Goal: Task Accomplishment & Management: Use online tool/utility

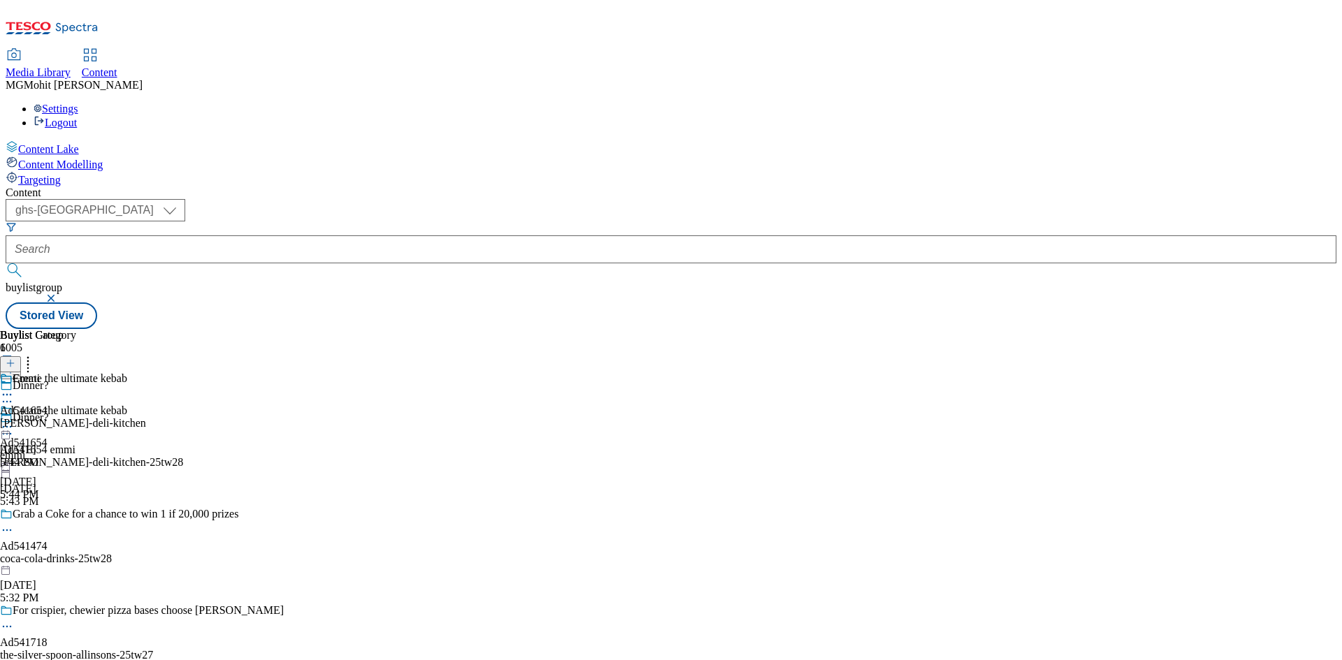
select select "ghs-roi"
click at [182, 199] on select "ghs-roi ghs-[GEOGRAPHIC_DATA]" at bounding box center [96, 210] width 180 height 22
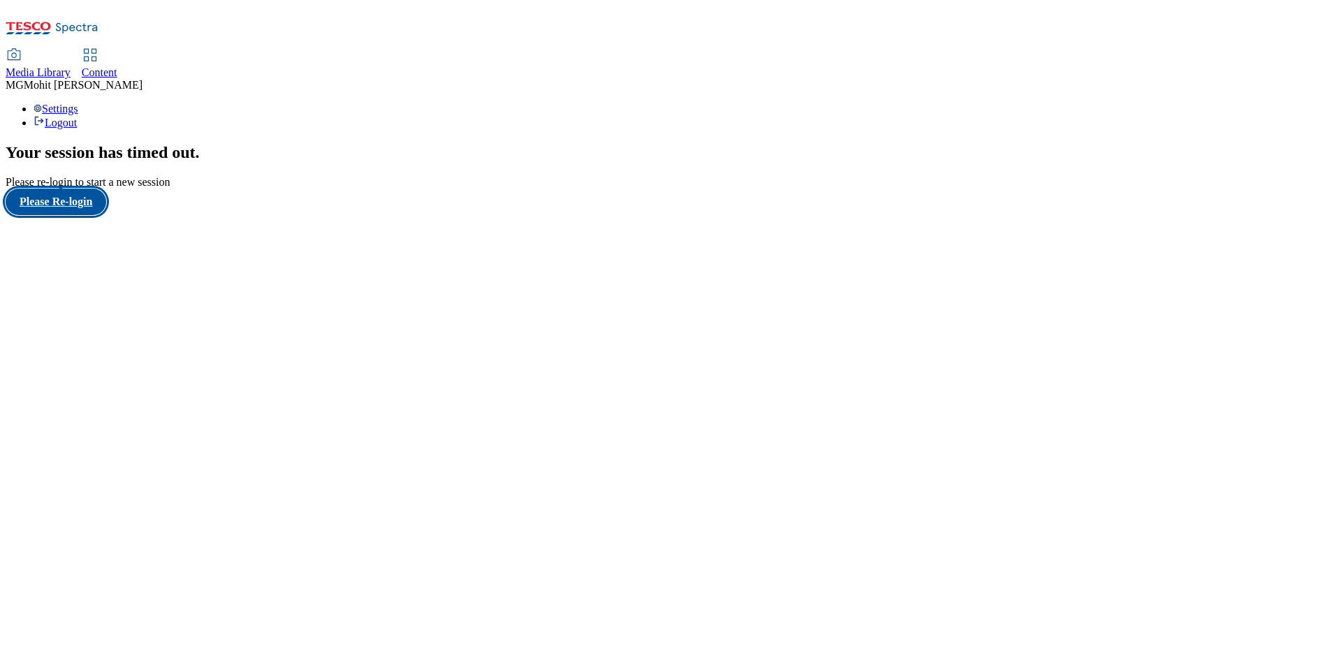
drag, startPoint x: 93, startPoint y: 403, endPoint x: 92, endPoint y: 394, distance: 8.5
click at [92, 215] on button "Please Re-login" at bounding box center [56, 202] width 101 height 27
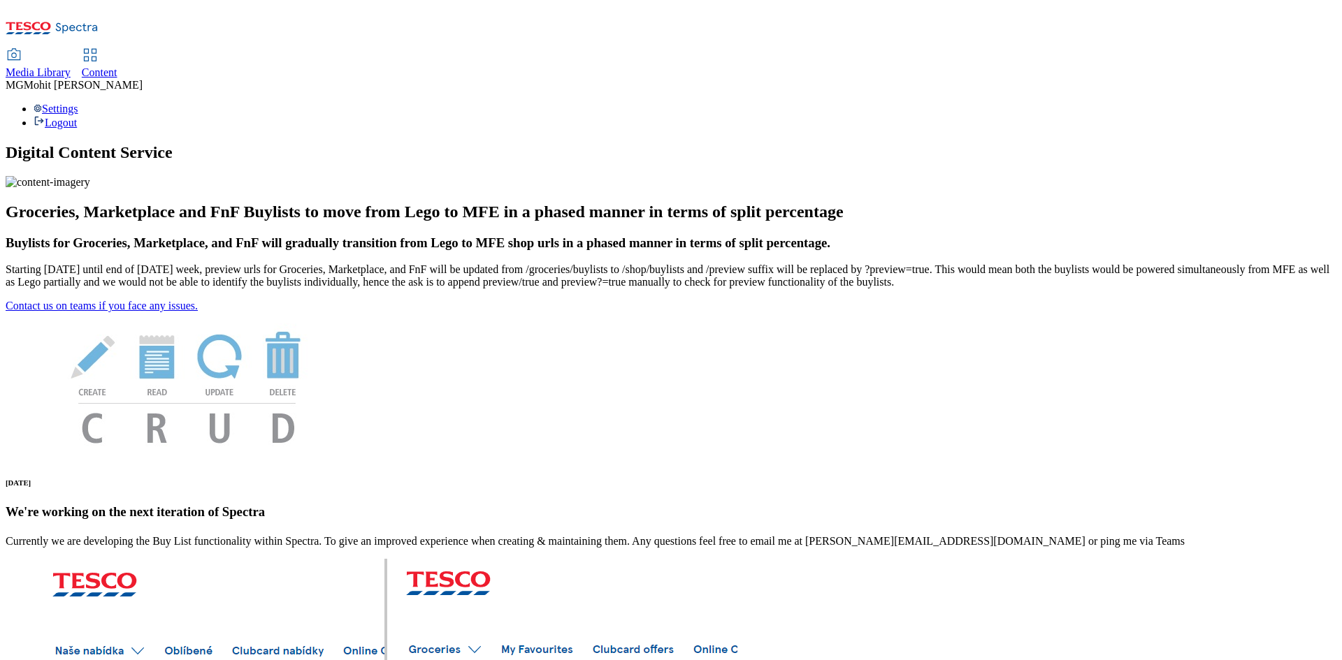
click at [117, 66] on span "Content" at bounding box center [100, 72] width 36 height 12
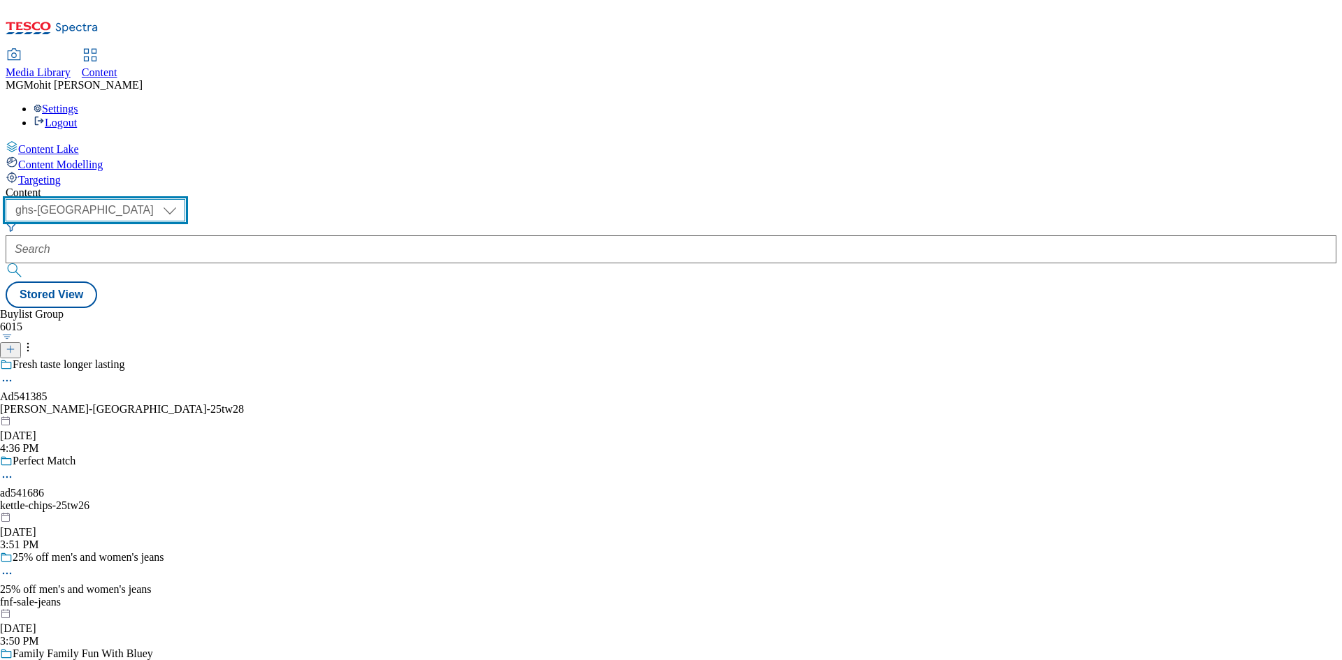
drag, startPoint x: 245, startPoint y: 110, endPoint x: 245, endPoint y: 120, distance: 9.8
click at [185, 199] on select "ghs-roi ghs-[GEOGRAPHIC_DATA]" at bounding box center [96, 210] width 180 height 22
select select "ghs-roi"
click at [182, 199] on select "ghs-roi ghs-[GEOGRAPHIC_DATA]" at bounding box center [96, 210] width 180 height 22
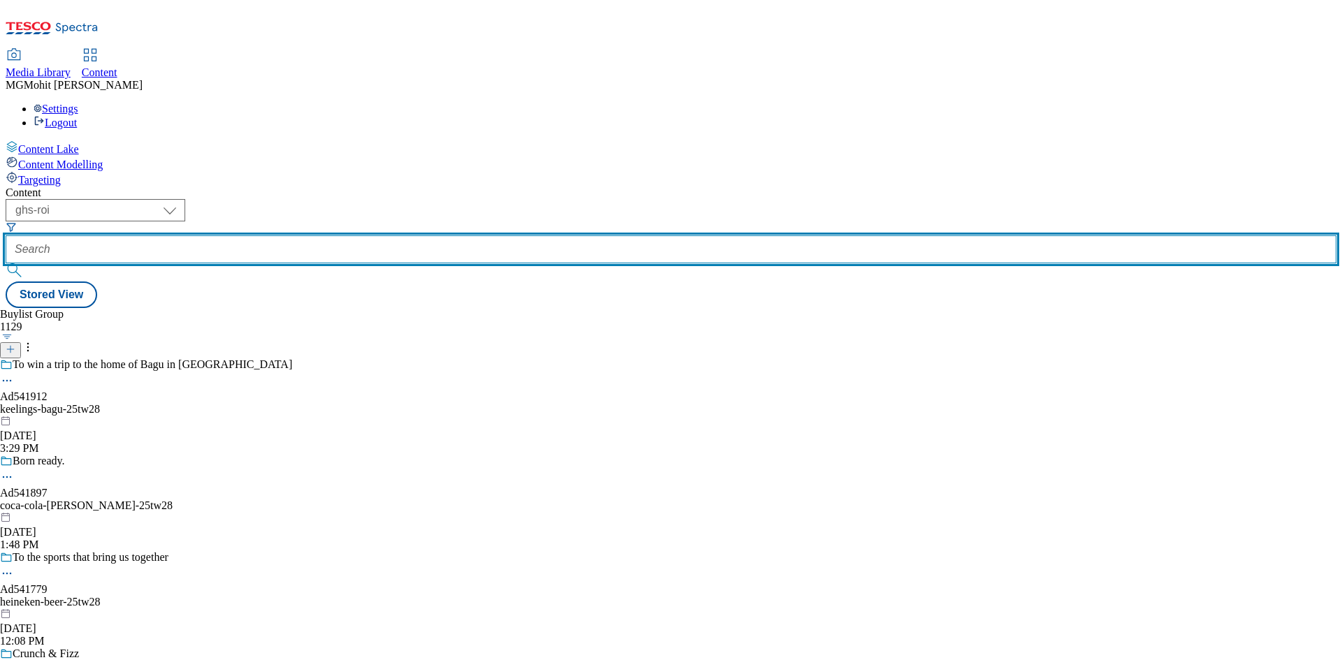
click at [339, 236] on input "text" at bounding box center [671, 250] width 1331 height 28
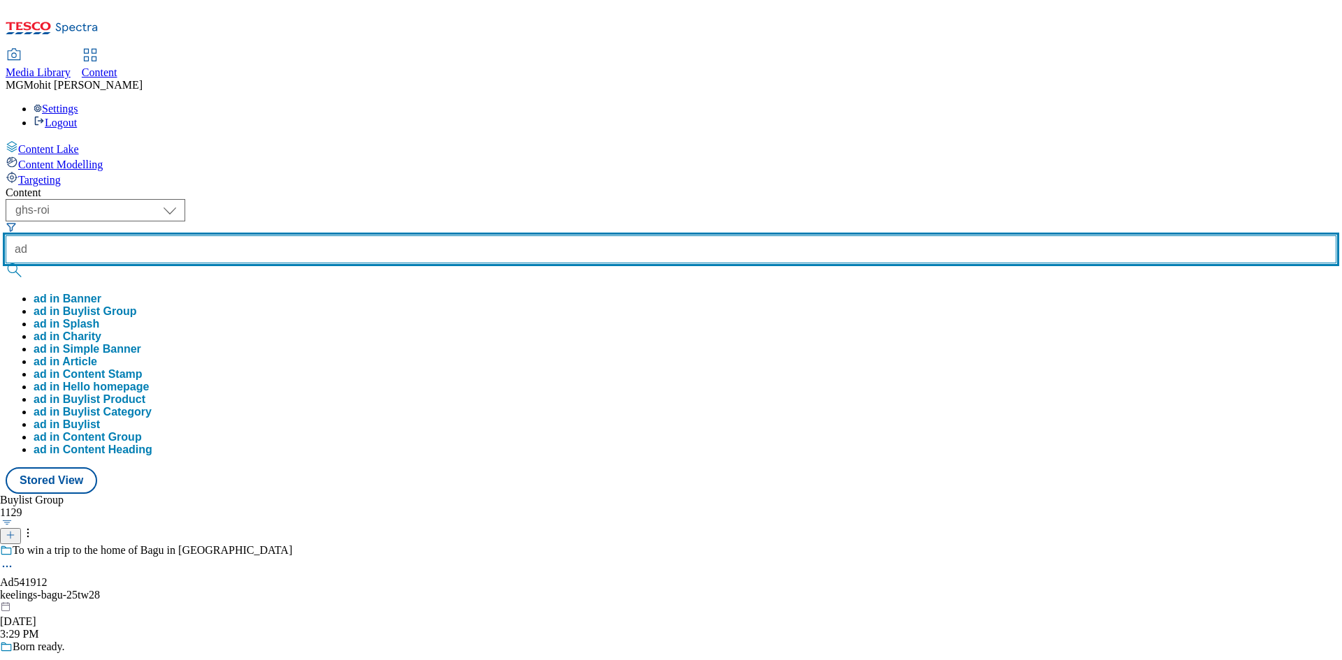
paste input "541849"
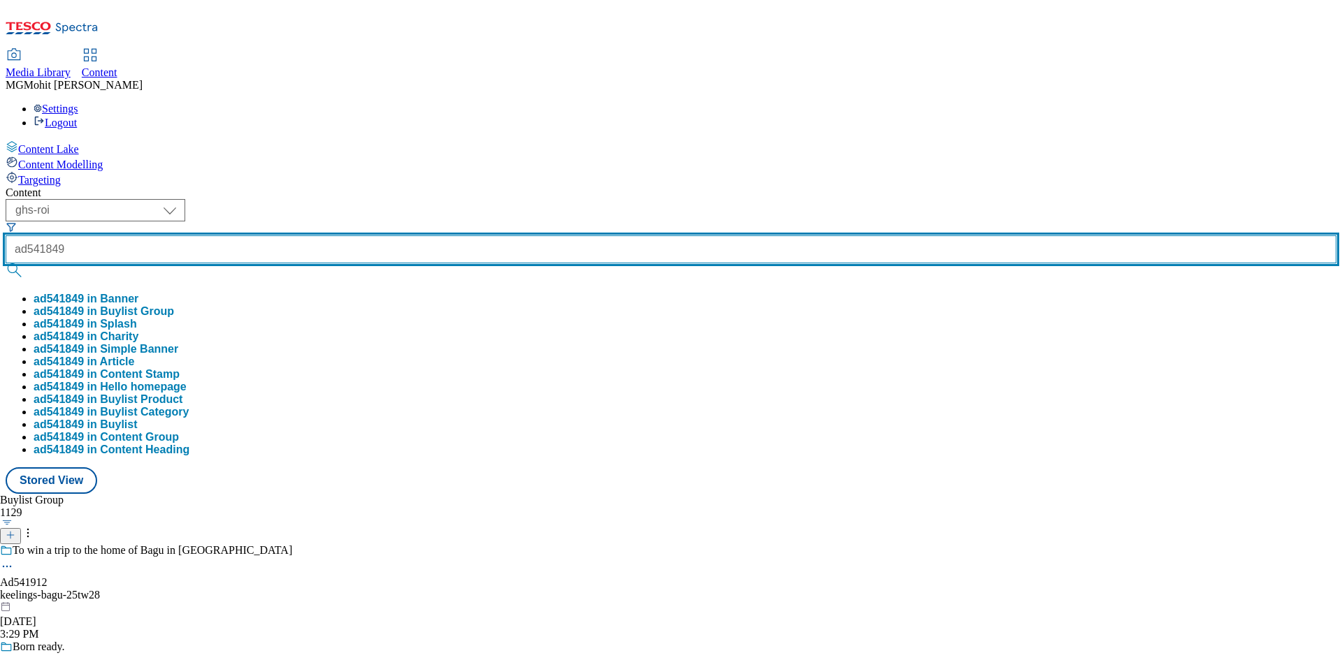
type input "ad541849"
click at [6, 263] on button "submit" at bounding box center [16, 270] width 20 height 14
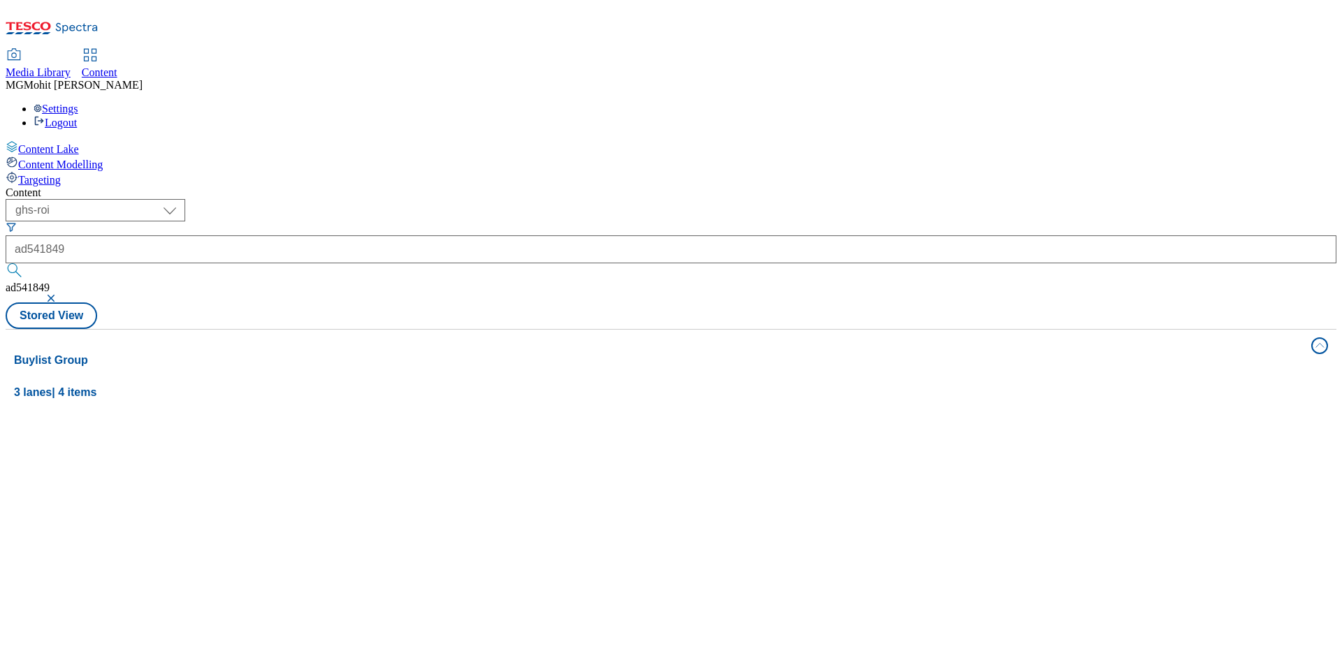
click at [6, 187] on div "Content Lake Content Modelling Targeting" at bounding box center [671, 163] width 1331 height 46
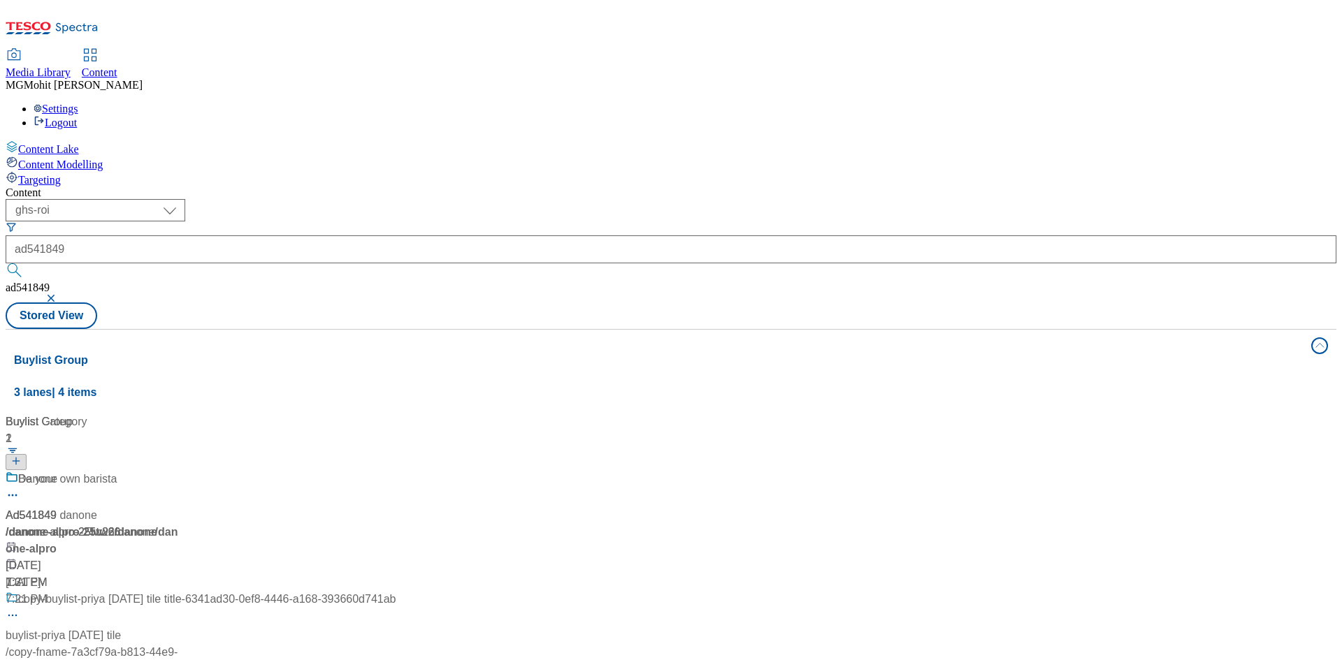
click at [180, 524] on div "/ danone-alpro-25tw26" at bounding box center [93, 532] width 175 height 17
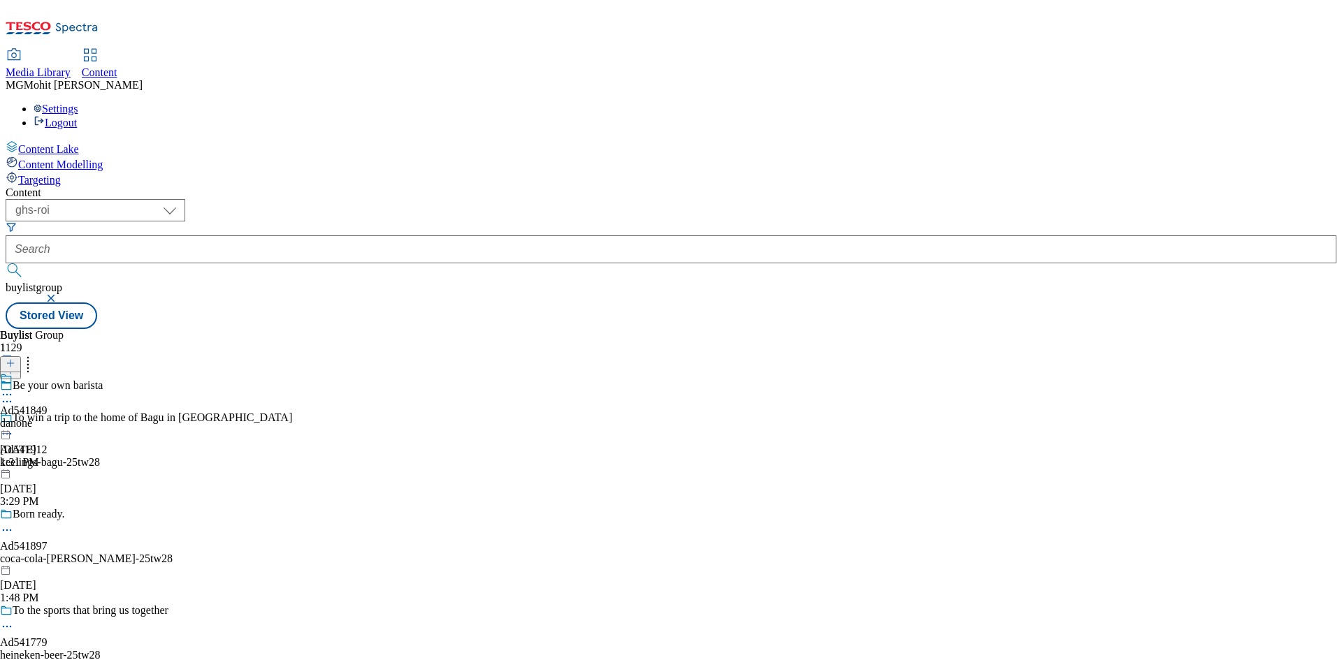
click at [48, 417] on div "danone" at bounding box center [24, 423] width 48 height 13
click at [76, 417] on div "danone-alpro" at bounding box center [38, 423] width 76 height 13
click at [14, 420] on icon at bounding box center [7, 427] width 14 height 14
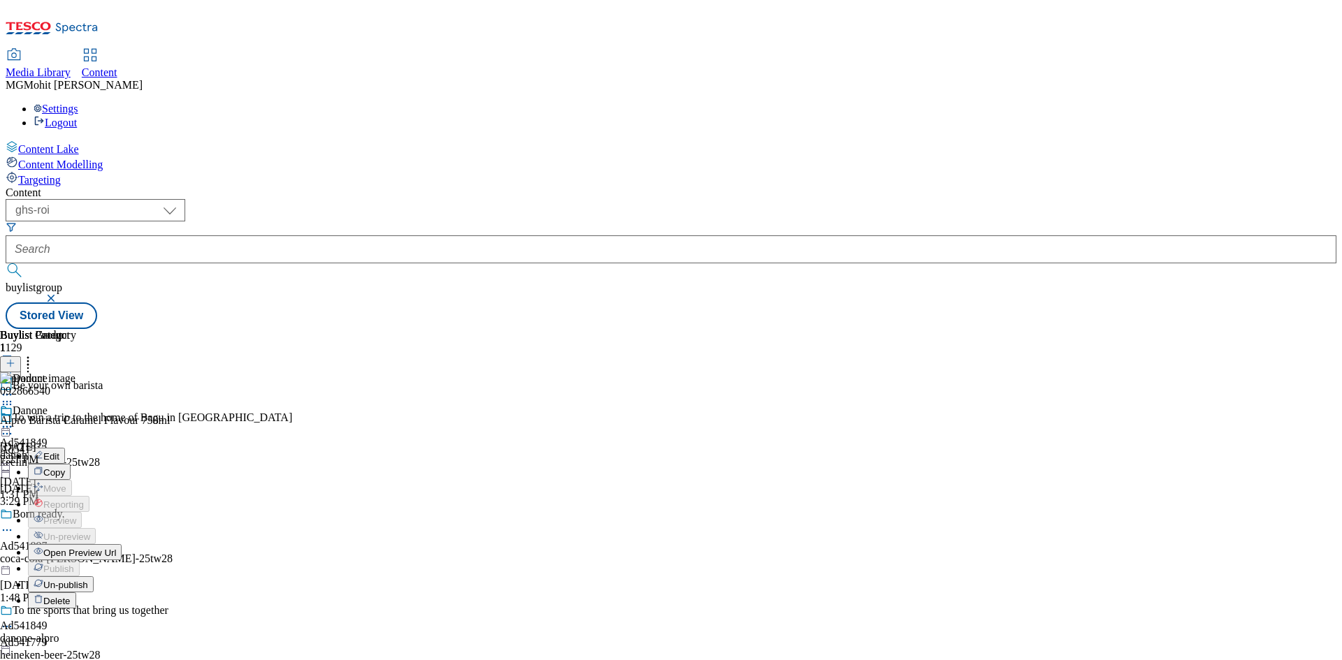
click at [116, 548] on span "Open Preview Url" at bounding box center [79, 553] width 73 height 10
click at [14, 420] on icon at bounding box center [7, 427] width 14 height 14
click at [88, 580] on span "Un-publish" at bounding box center [65, 585] width 45 height 10
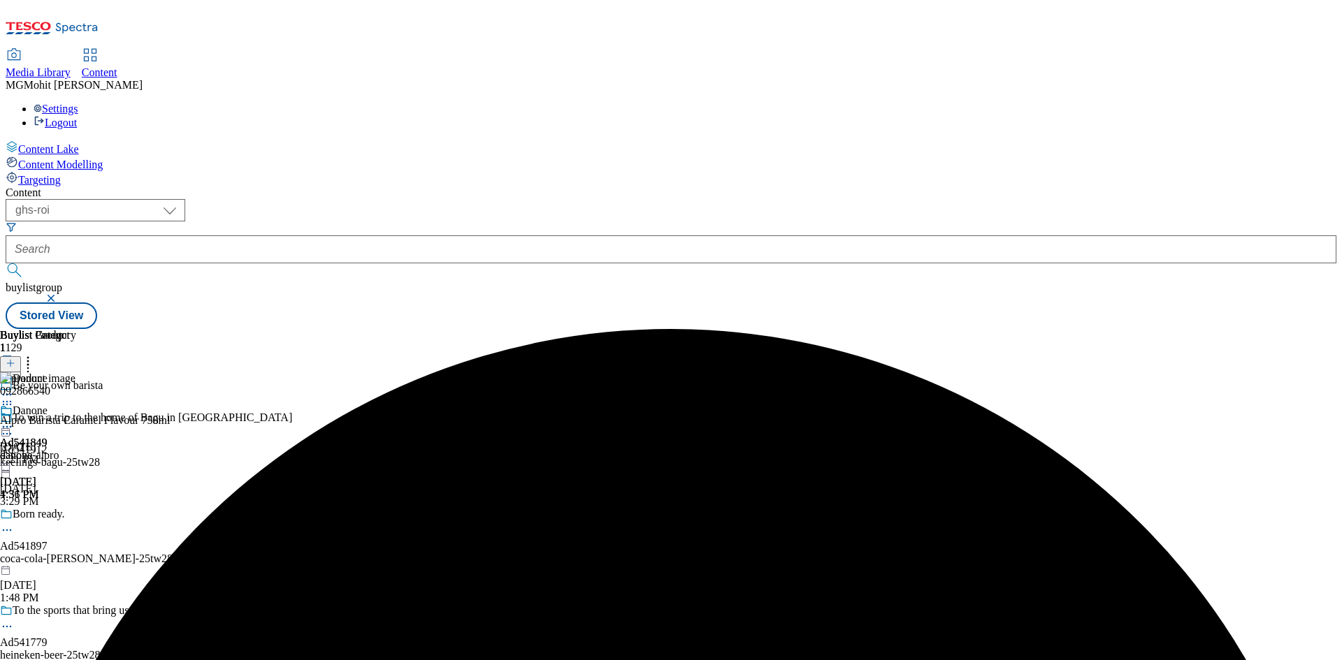
click at [14, 420] on icon at bounding box center [7, 427] width 14 height 14
click at [90, 532] on span "Un-preview" at bounding box center [66, 537] width 47 height 10
click at [14, 420] on icon at bounding box center [7, 427] width 14 height 14
click at [76, 516] on span "Preview" at bounding box center [59, 521] width 33 height 10
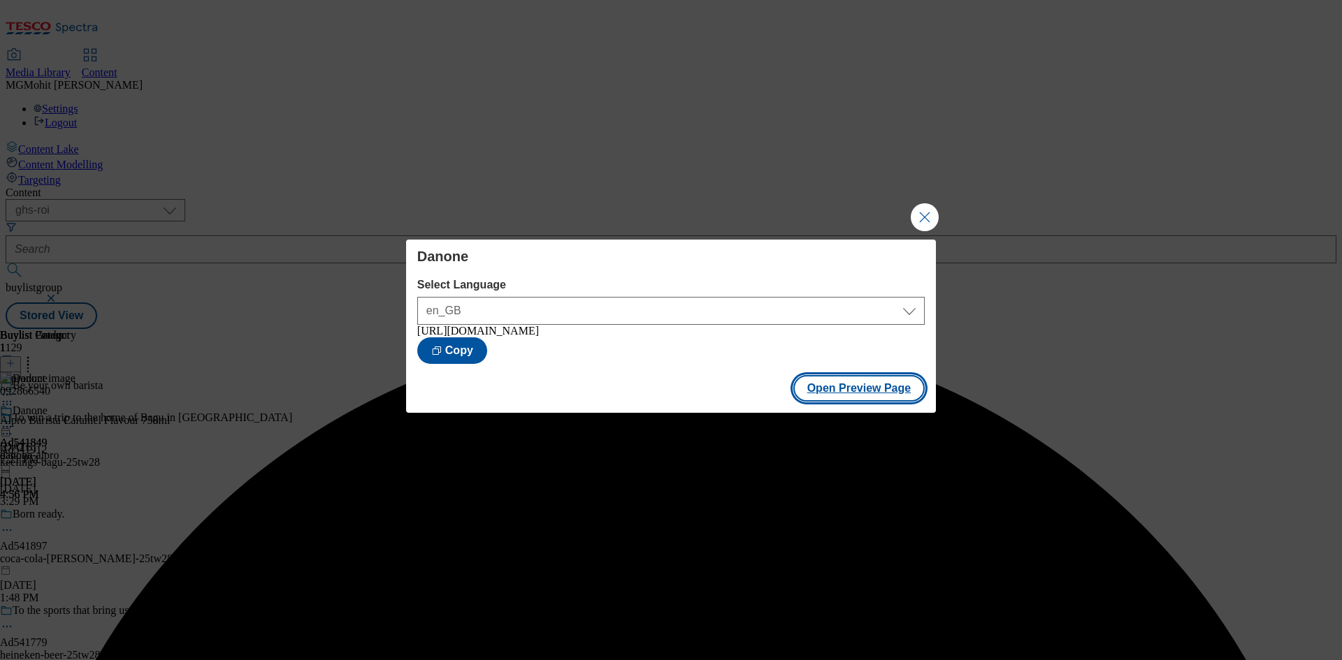
click at [832, 389] on button "Open Preview Page" at bounding box center [859, 388] width 132 height 27
click at [927, 213] on button "Close Modal" at bounding box center [925, 217] width 28 height 28
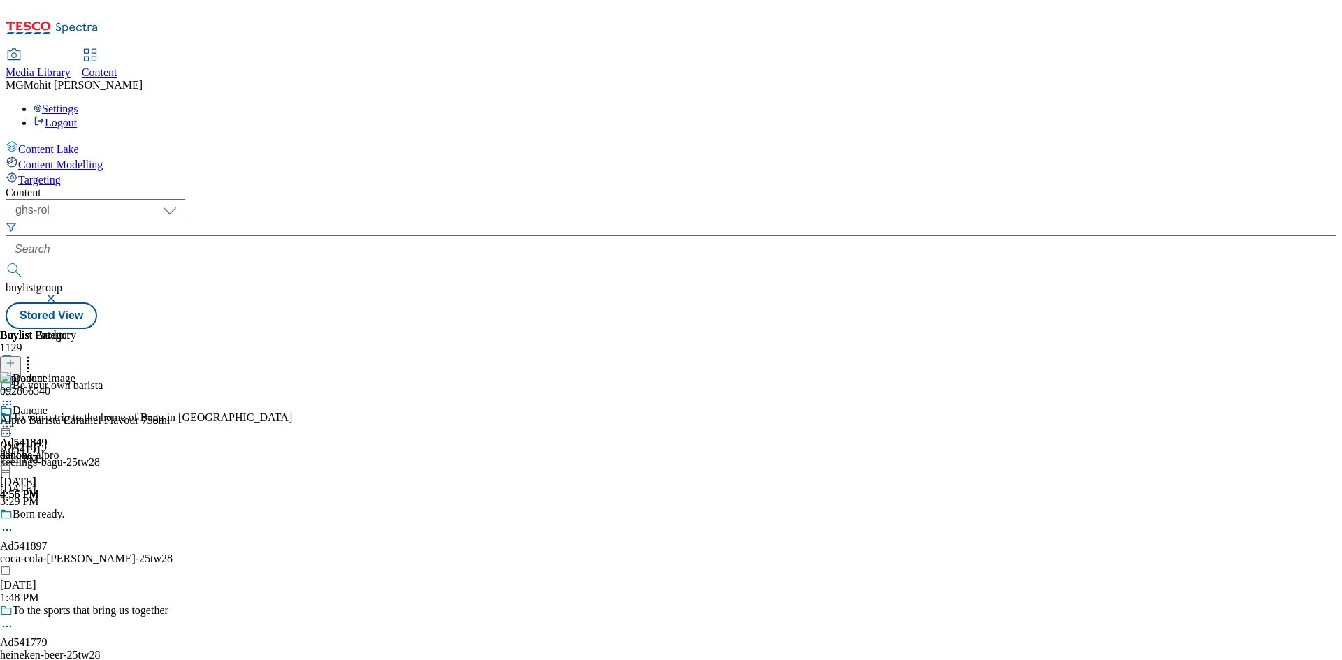
click at [14, 398] on icon at bounding box center [7, 405] width 14 height 14
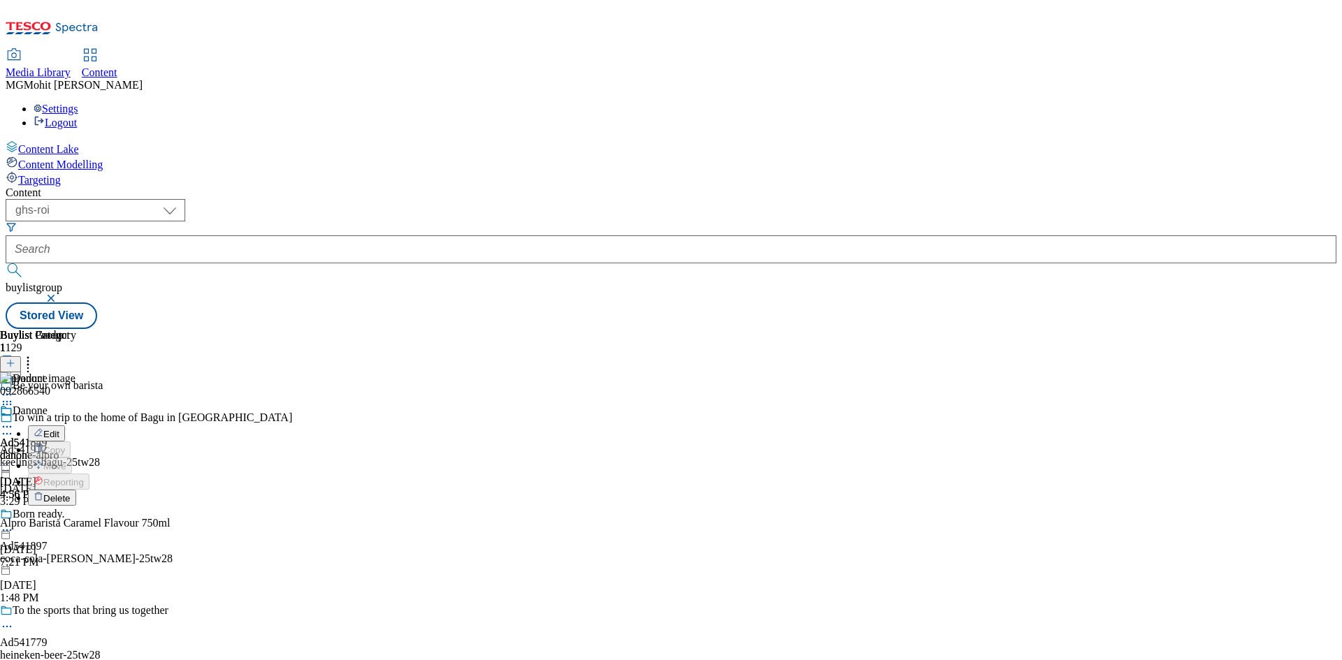
click at [59, 429] on span "Edit" at bounding box center [51, 434] width 16 height 10
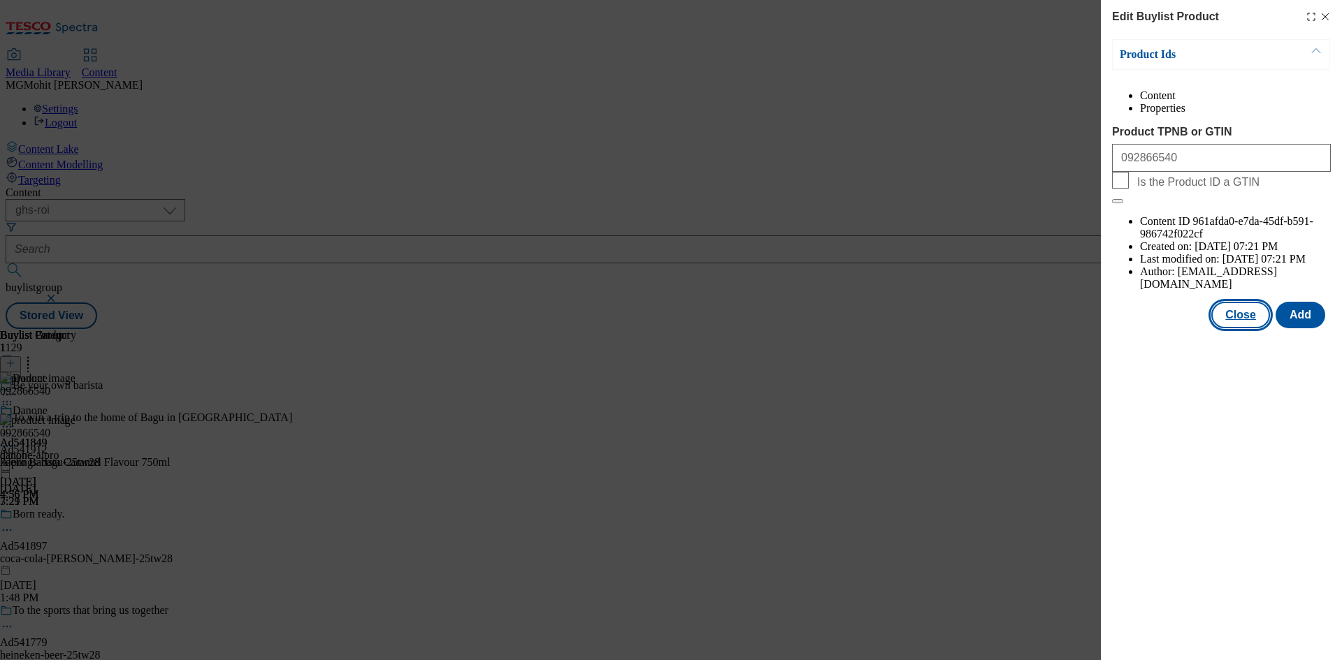
click at [1245, 302] on button "Close" at bounding box center [1240, 315] width 59 height 27
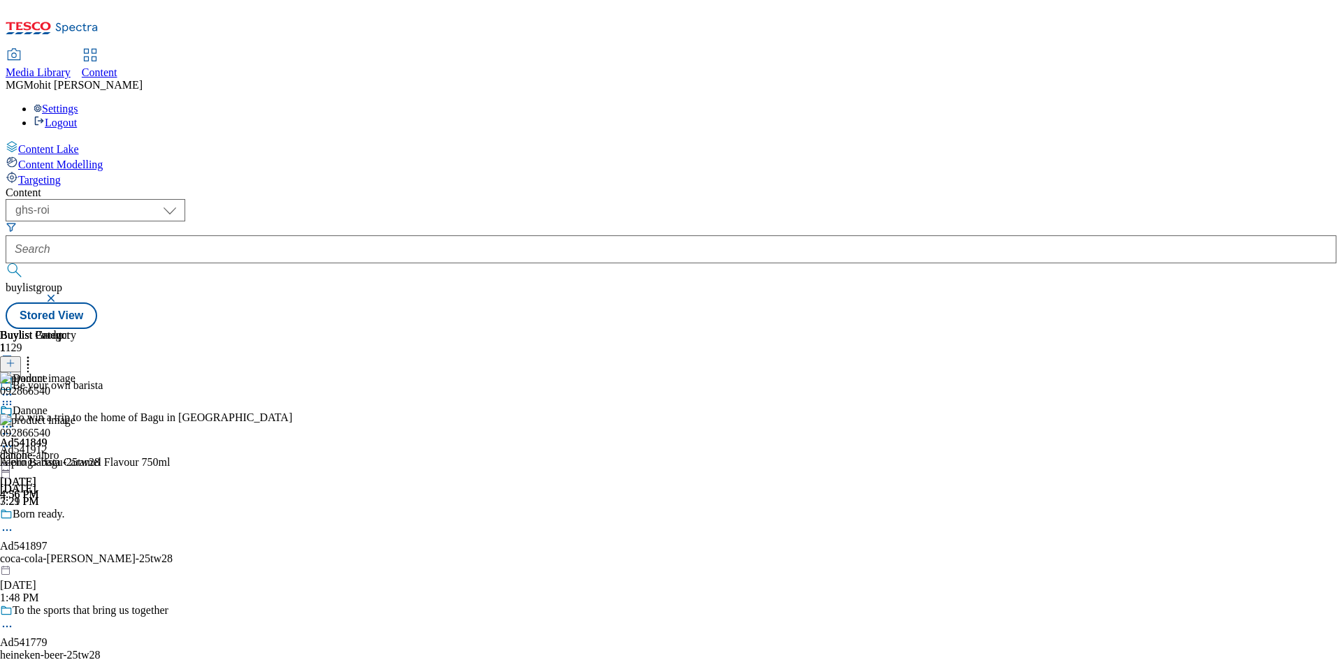
click at [14, 420] on icon at bounding box center [7, 427] width 14 height 14
click at [122, 468] on div "Danone Edit Copy Move Reporting Preview Un-preview Open Preview Url Publish Un-…" at bounding box center [61, 545] width 122 height 280
click at [14, 420] on icon at bounding box center [7, 427] width 14 height 14
click at [74, 564] on span "Publish" at bounding box center [58, 569] width 31 height 10
click at [292, 379] on div "Be your own barista" at bounding box center [146, 395] width 292 height 32
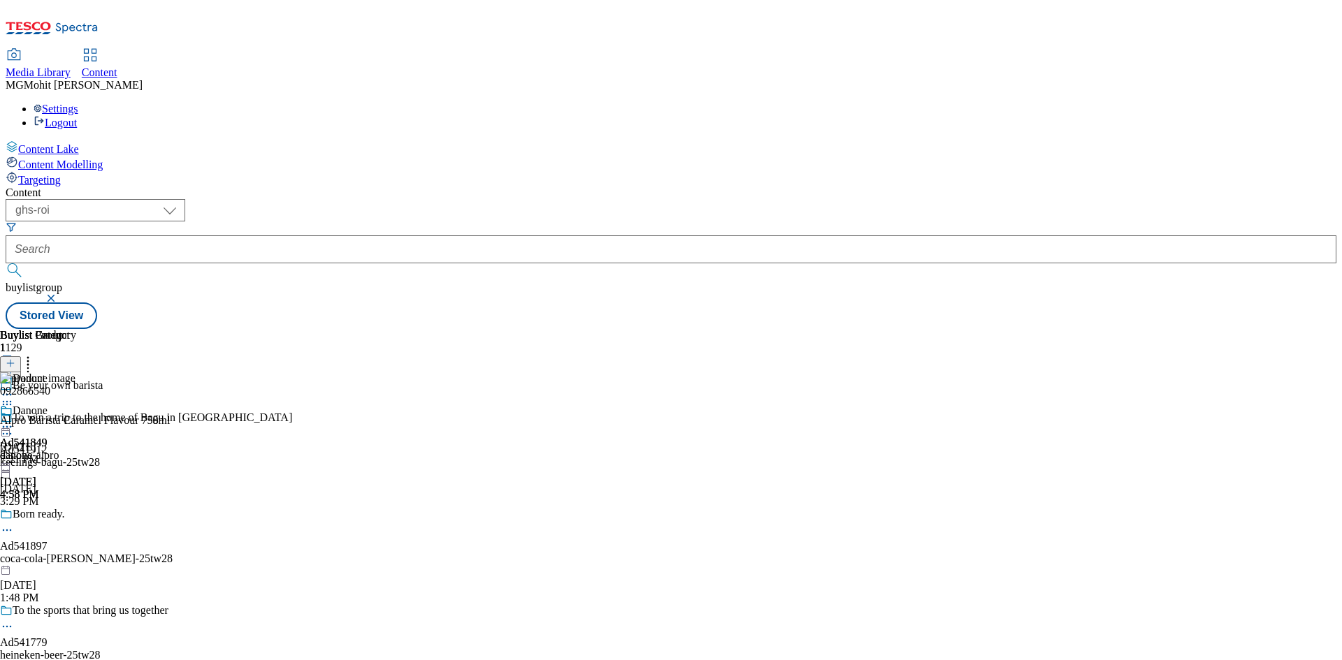
click at [14, 395] on icon at bounding box center [7, 402] width 14 height 14
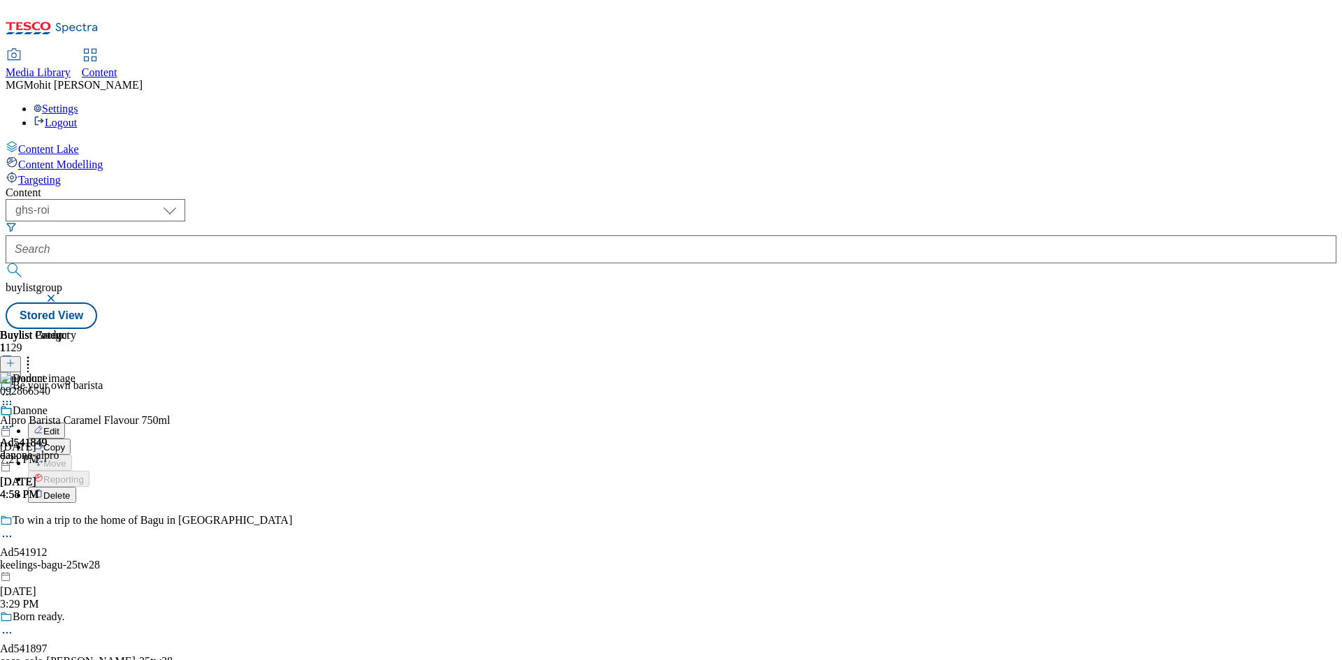
click at [65, 423] on button "Edit" at bounding box center [46, 431] width 37 height 16
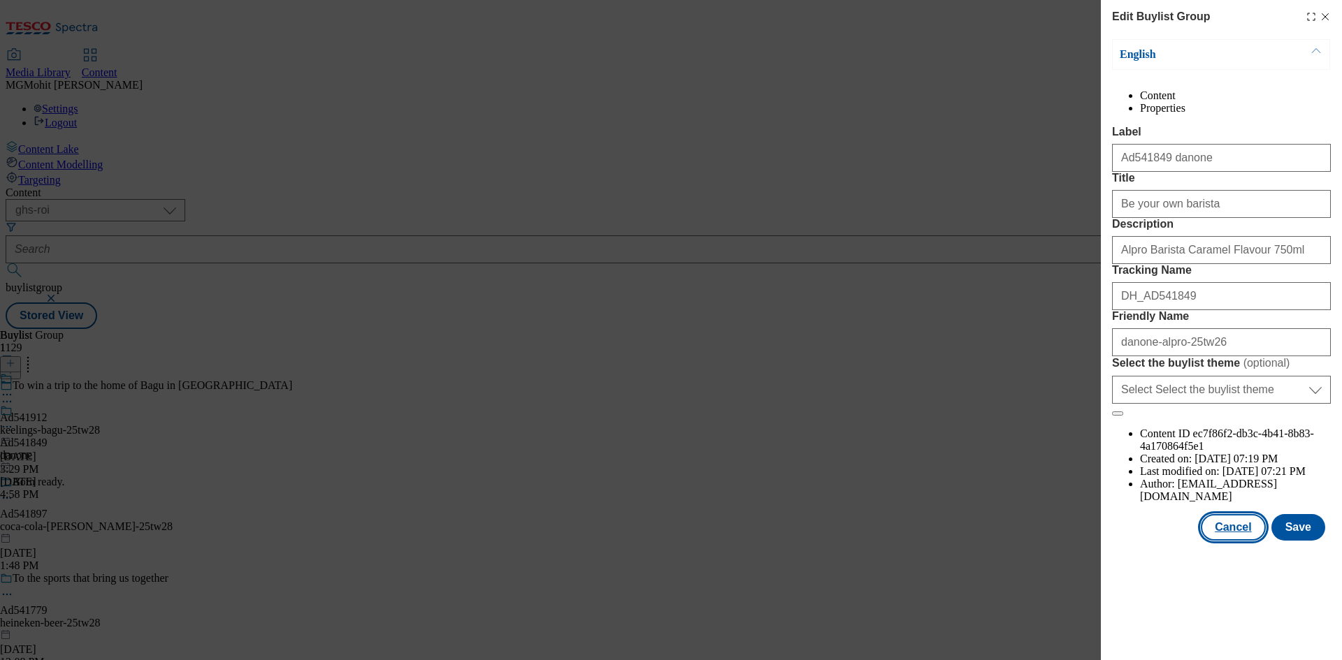
click at [1241, 541] on button "Cancel" at bounding box center [1233, 527] width 64 height 27
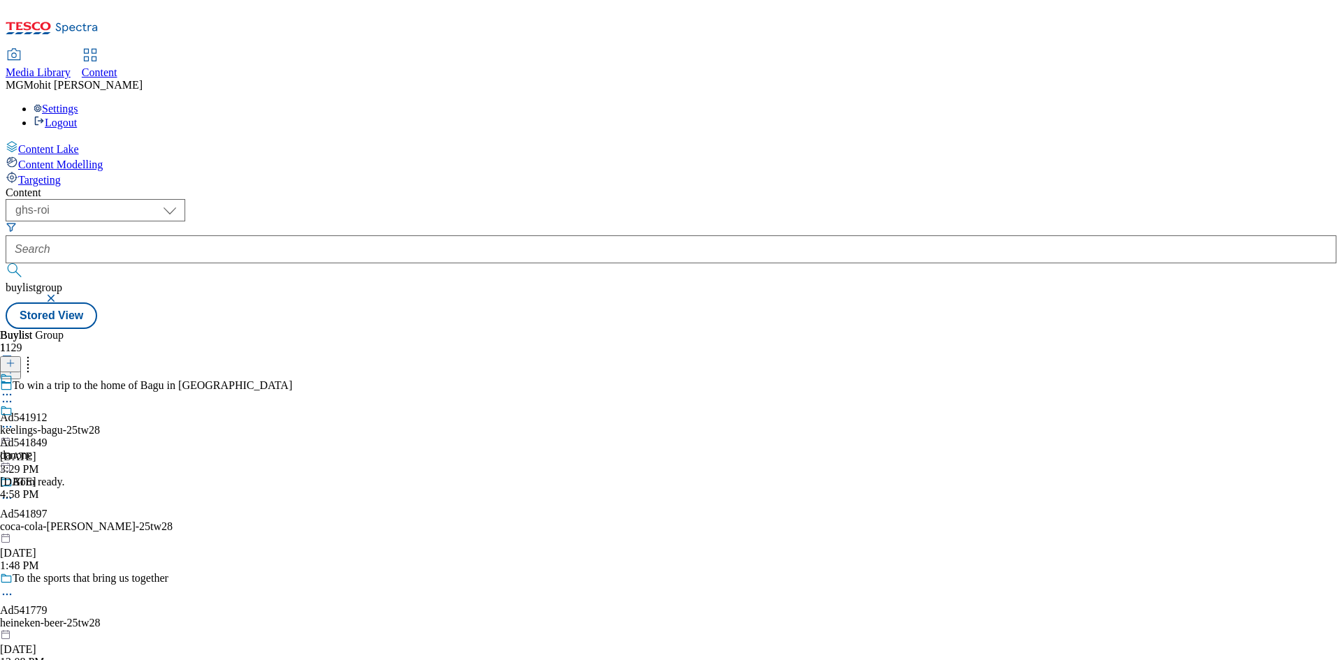
click at [48, 405] on div "Ad541849 danone Aug 20, 2025 4:58 PM" at bounding box center [24, 453] width 48 height 96
click at [76, 417] on div "danone-alpro" at bounding box center [38, 423] width 76 height 13
